Goal: Information Seeking & Learning: Learn about a topic

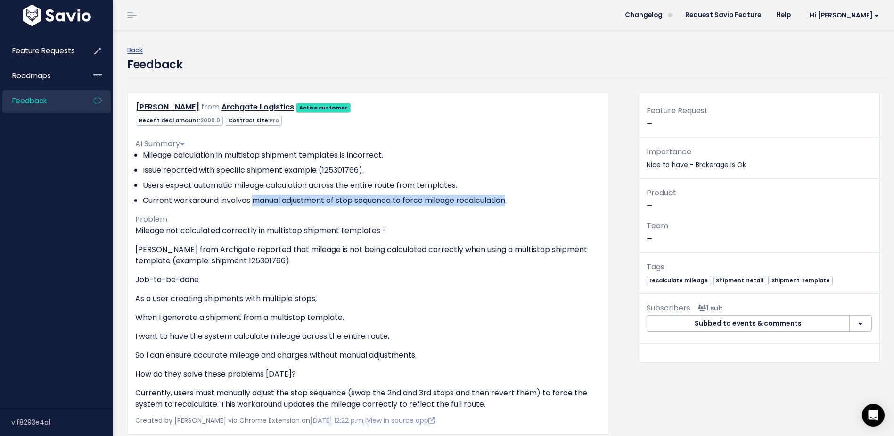
drag, startPoint x: 254, startPoint y: 199, endPoint x: 511, endPoint y: 200, distance: 256.5
click at [511, 200] on li "Current workaround involves manual adjustment of stop sequence to force mileage…" at bounding box center [372, 200] width 458 height 11
copy li "manual adjustment of stop sequence to force mileage recalculation"
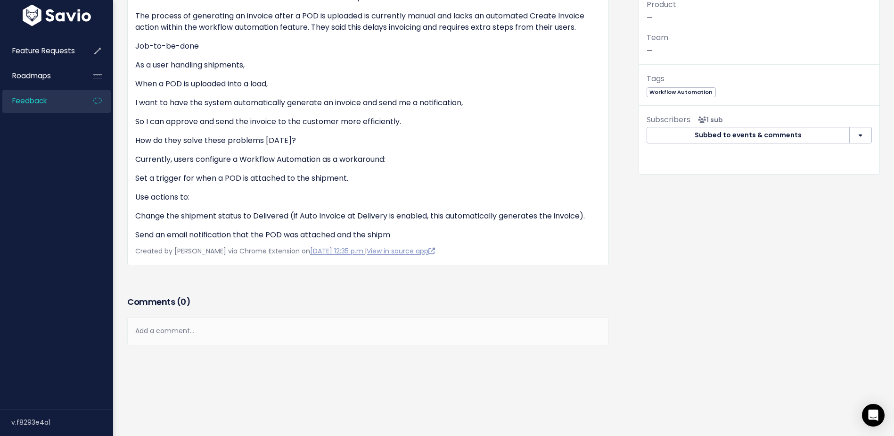
scroll to position [7, 0]
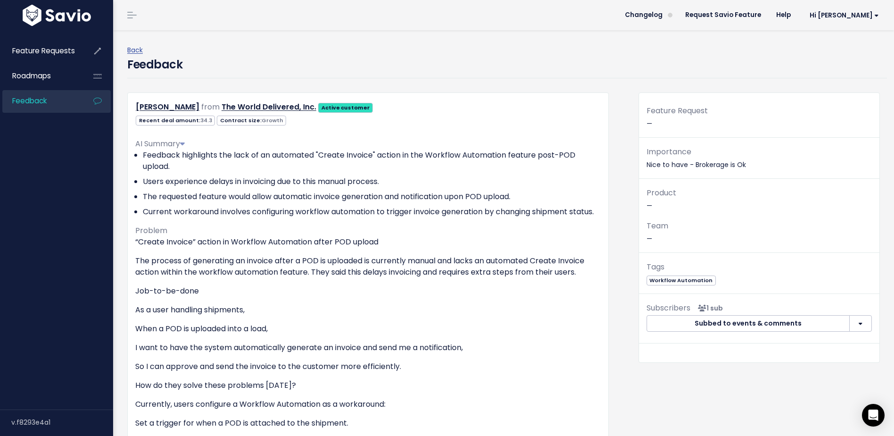
click at [502, 122] on div "Recent deal amount: 34.3 Contract size: Growth" at bounding box center [368, 120] width 480 height 12
click at [854, 327] on button "button" at bounding box center [861, 323] width 23 height 17
click at [576, 114] on div "Recent deal amount: 34.3 Contract size: Growth" at bounding box center [368, 120] width 480 height 12
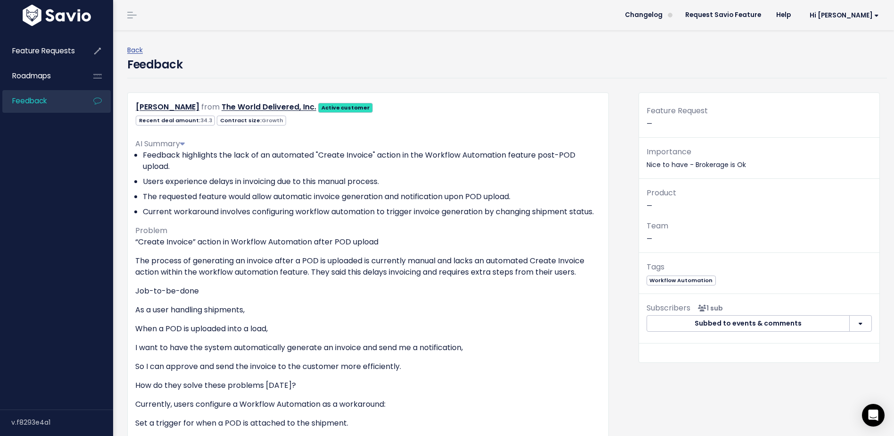
click at [859, 326] on button "button" at bounding box center [861, 323] width 23 height 17
click at [347, 109] on strong "Active customer" at bounding box center [353, 108] width 49 height 8
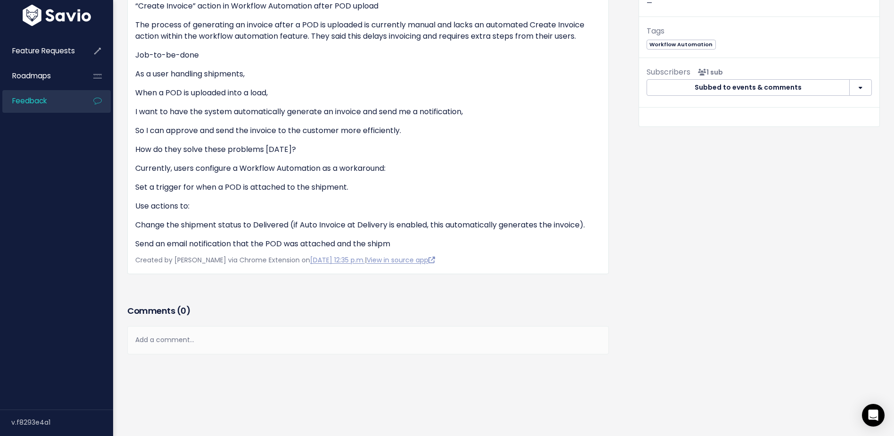
scroll to position [94, 0]
